Goal: Use online tool/utility: Utilize a website feature to perform a specific function

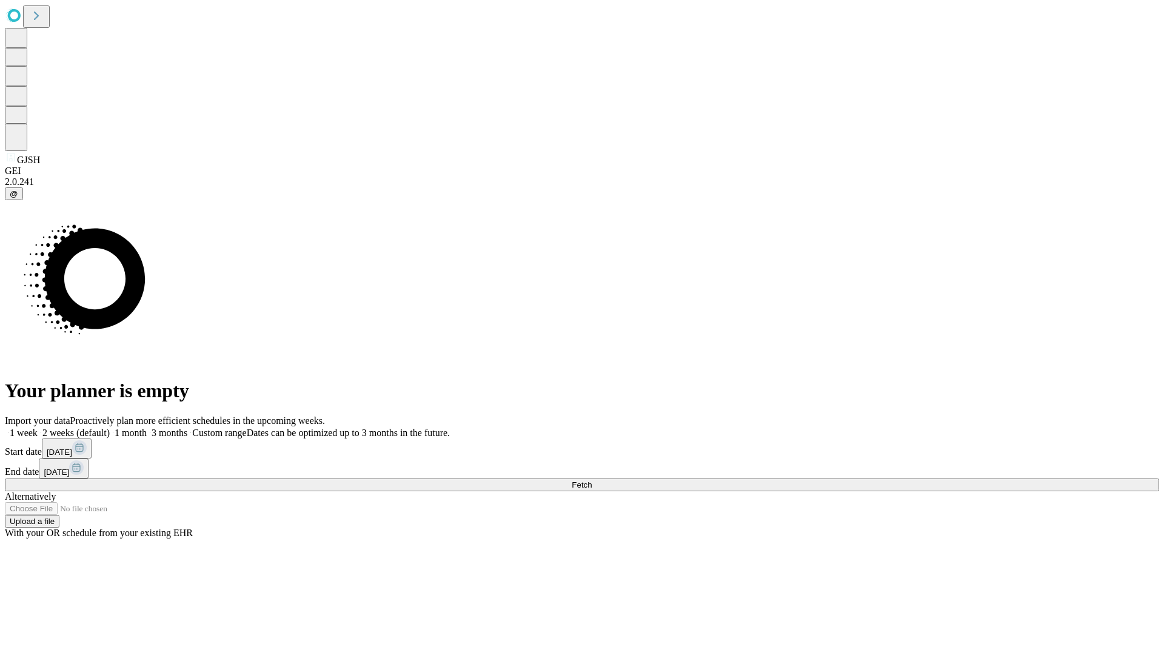
click at [592, 480] on span "Fetch" at bounding box center [582, 484] width 20 height 9
